Goal: Task Accomplishment & Management: Use online tool/utility

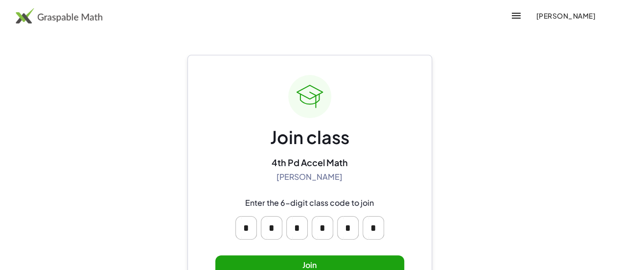
click at [355, 259] on button "Join" at bounding box center [309, 265] width 189 height 20
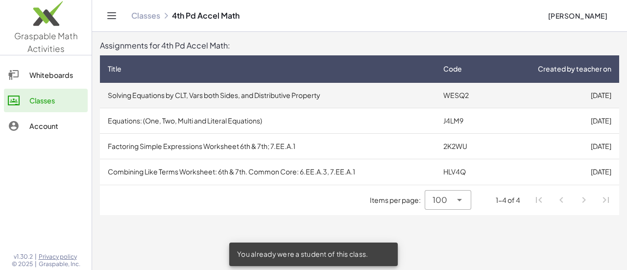
click at [272, 96] on td "Solving Equations by CLT, Vars both Sides, and Distributive Property" at bounding box center [267, 95] width 335 height 25
